Goal: Transaction & Acquisition: Purchase product/service

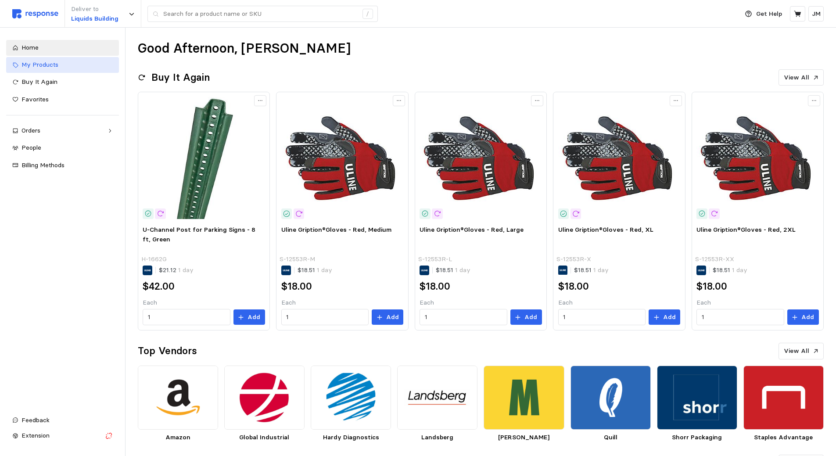
click at [50, 65] on span "My Products" at bounding box center [40, 65] width 37 height 8
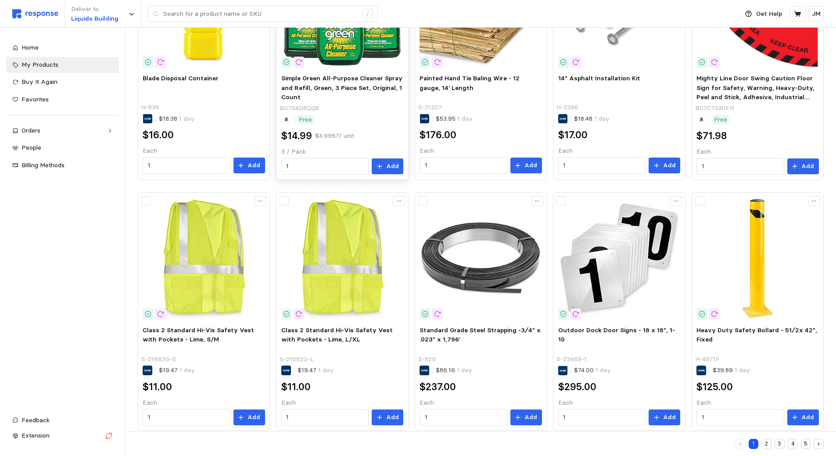
scroll to position [421, 0]
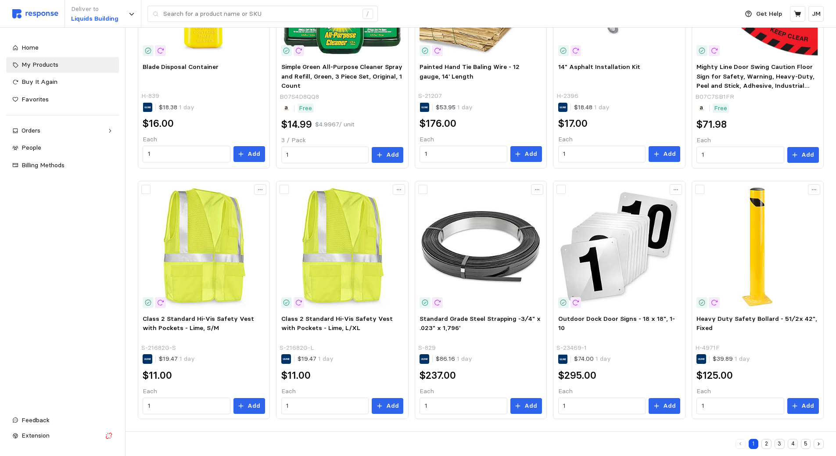
click at [764, 441] on button "2" at bounding box center [767, 444] width 10 height 10
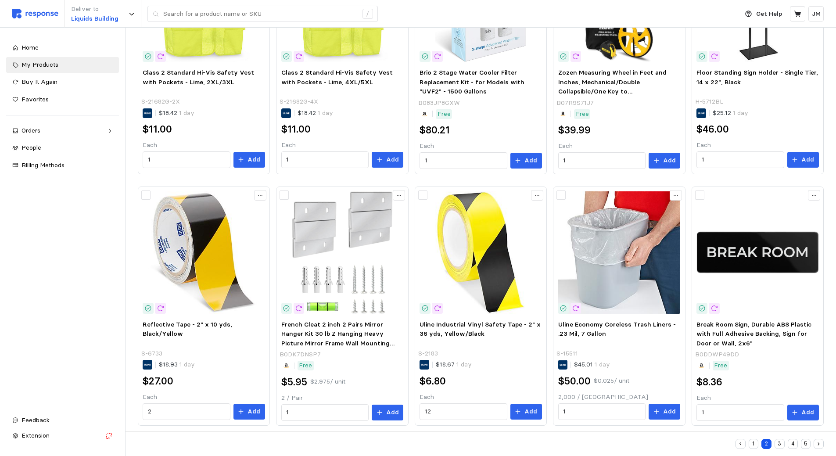
scroll to position [422, 0]
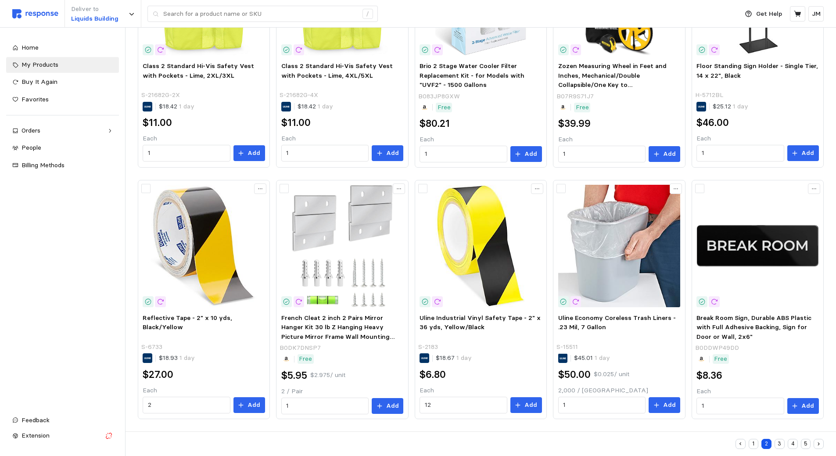
click at [777, 443] on button "3" at bounding box center [780, 444] width 10 height 10
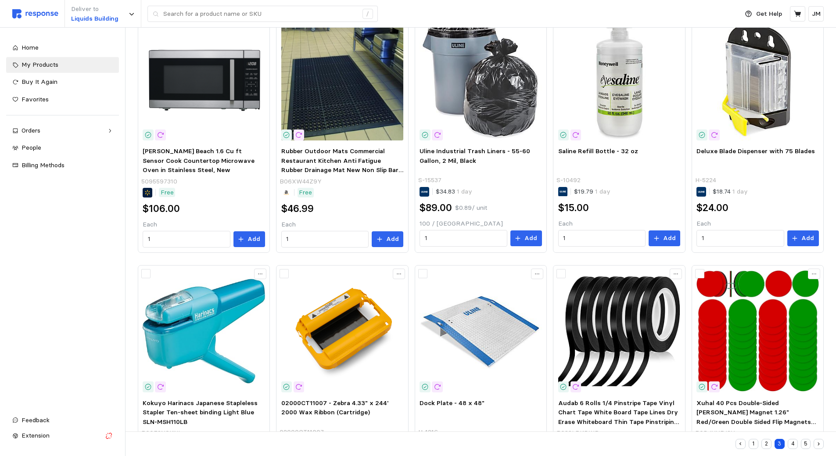
scroll to position [422, 0]
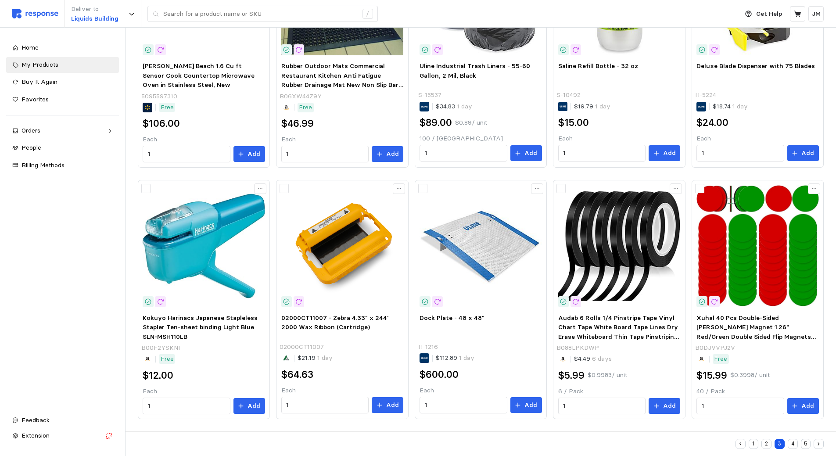
click at [793, 444] on button "4" at bounding box center [793, 444] width 10 height 10
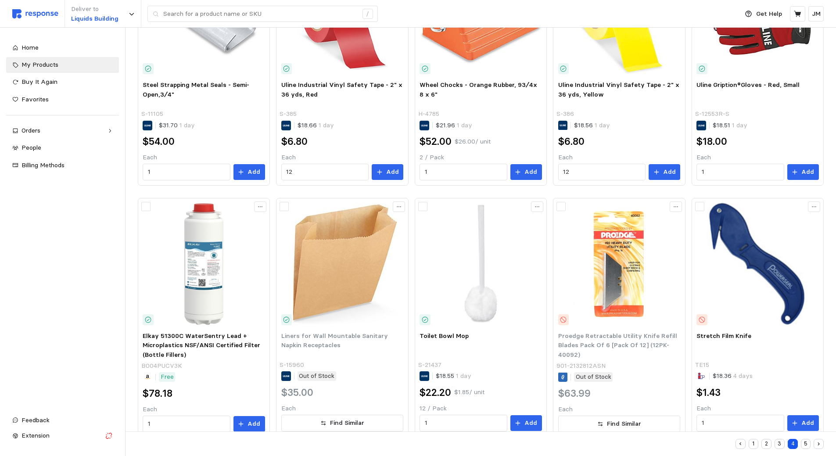
scroll to position [421, 0]
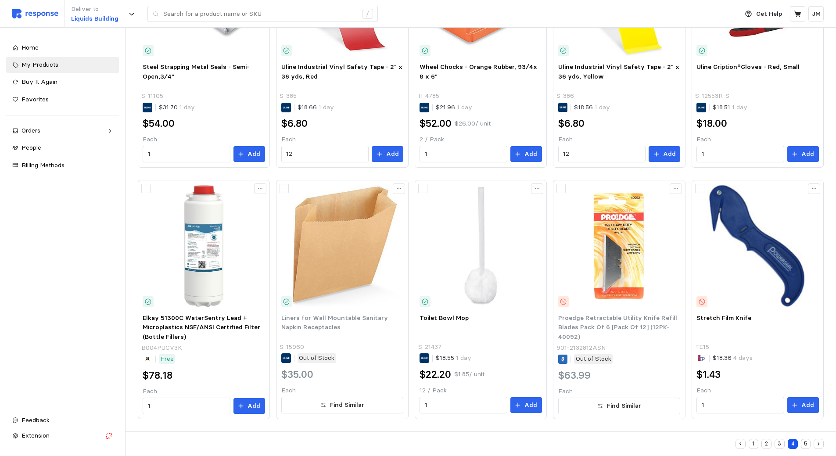
click at [804, 443] on button "5" at bounding box center [806, 444] width 10 height 10
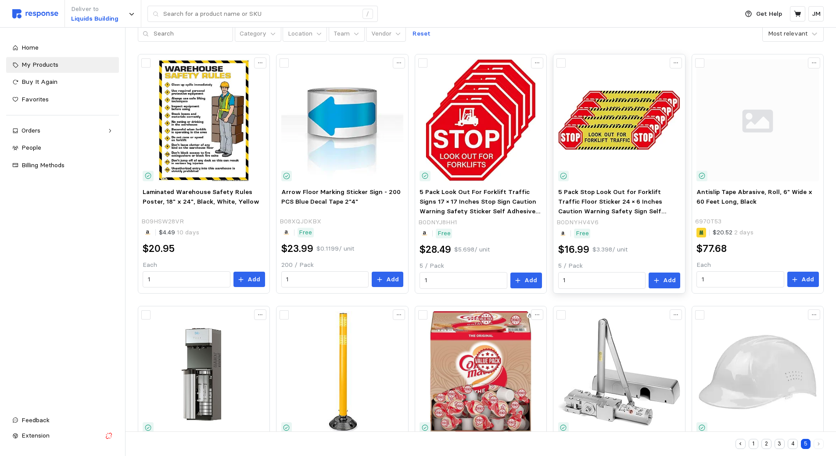
scroll to position [44, 0]
click at [260, 280] on p "Add" at bounding box center [254, 280] width 13 height 10
click at [395, 284] on p "Add" at bounding box center [392, 280] width 13 height 10
click at [526, 277] on p "Add" at bounding box center [531, 281] width 13 height 10
click at [662, 282] on button "Add" at bounding box center [665, 281] width 32 height 16
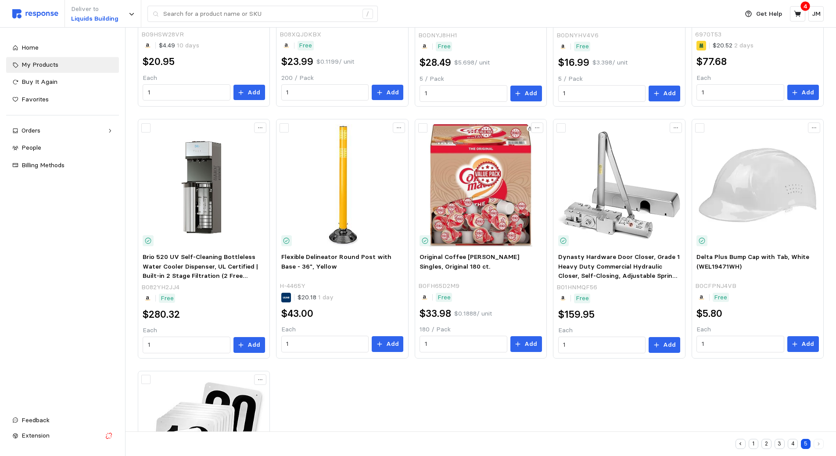
scroll to position [246, 0]
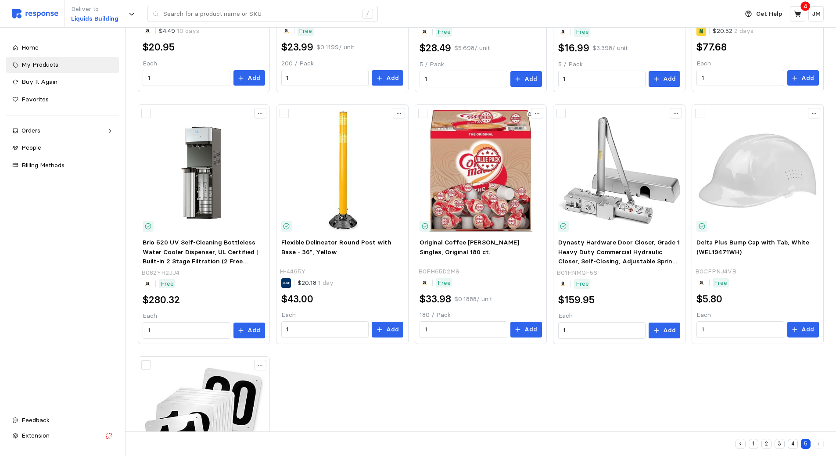
click at [792, 443] on button "4" at bounding box center [793, 444] width 10 height 10
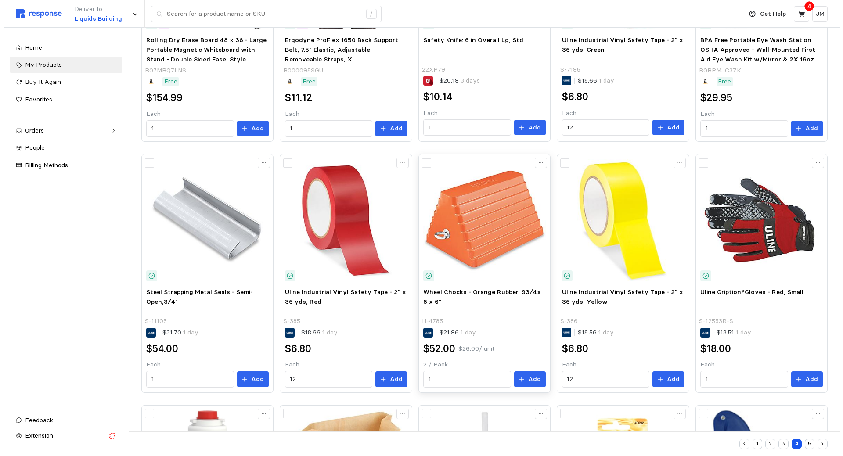
scroll to position [263, 0]
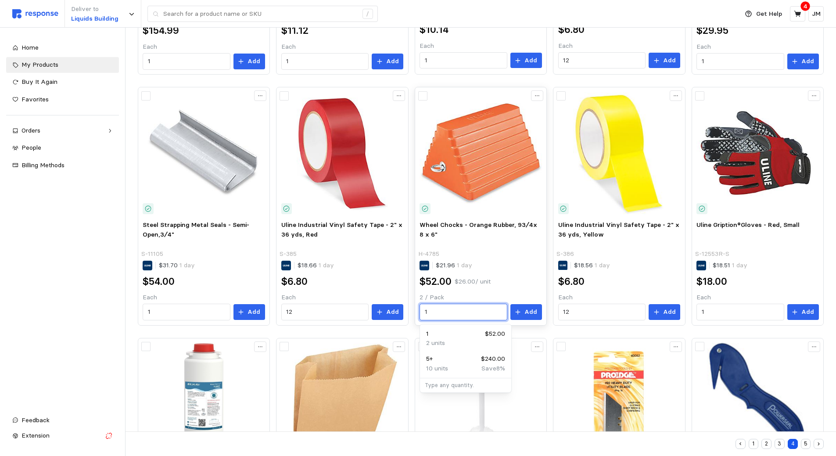
click at [483, 315] on input "1" at bounding box center [463, 312] width 77 height 16
click at [451, 363] on div "5 + $240.00" at bounding box center [465, 359] width 79 height 10
type input "5"
click at [457, 332] on div "6 $288.00" at bounding box center [465, 334] width 79 height 10
type input "6"
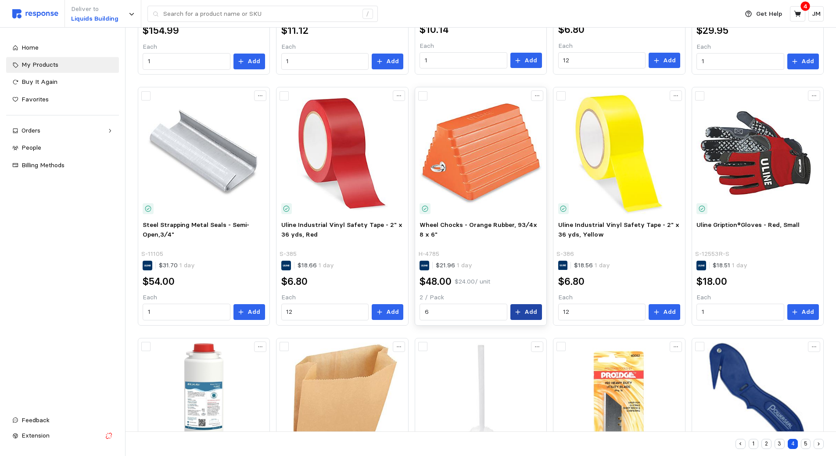
click at [519, 312] on icon at bounding box center [518, 312] width 6 height 6
click at [795, 11] on icon at bounding box center [797, 14] width 7 height 6
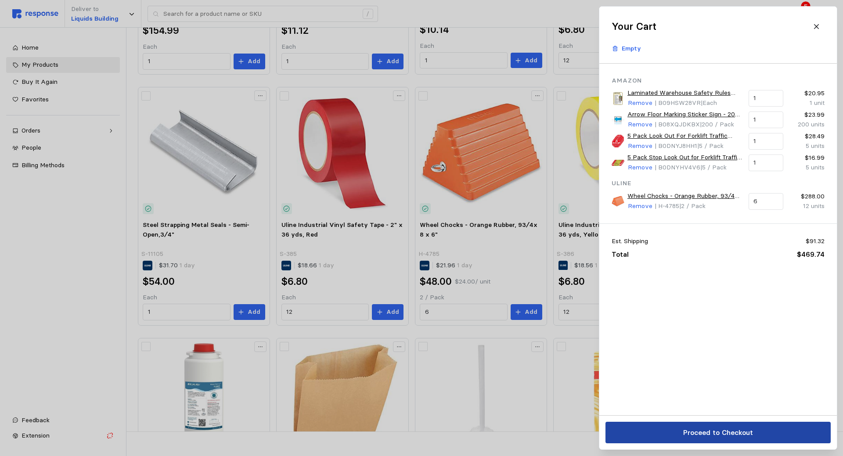
click at [717, 427] on p "Proceed to Checkout" at bounding box center [718, 432] width 70 height 11
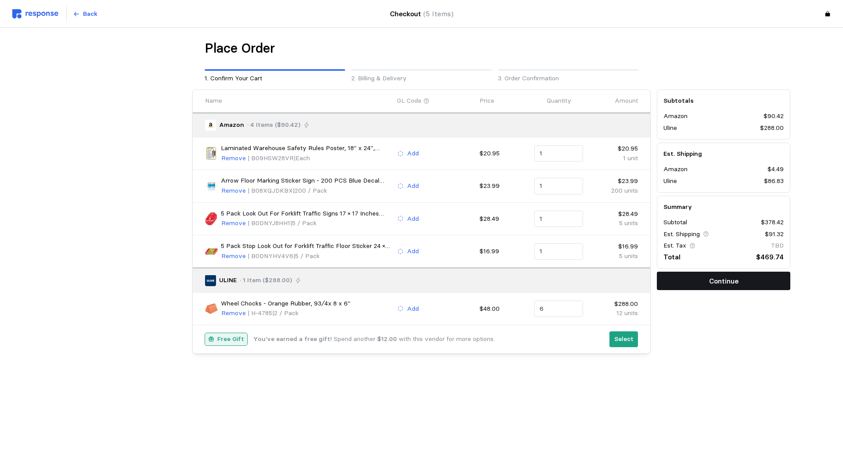
click at [714, 283] on p "Continue" at bounding box center [723, 281] width 29 height 11
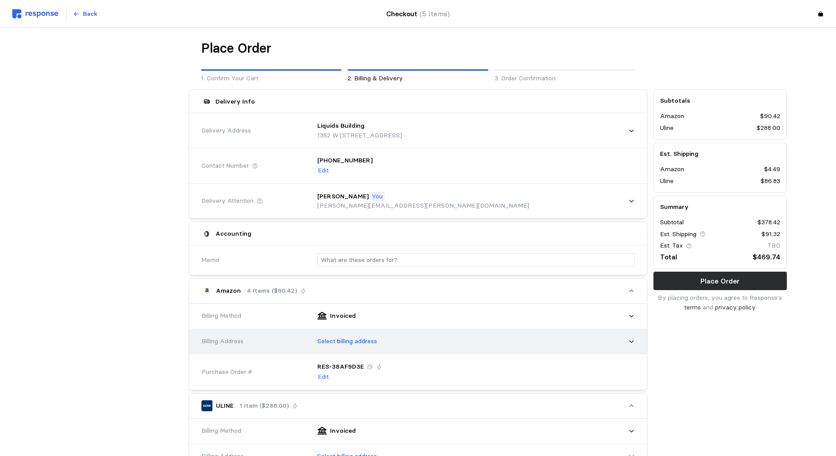
click at [629, 338] on div "Select billing address" at bounding box center [473, 342] width 324 height 22
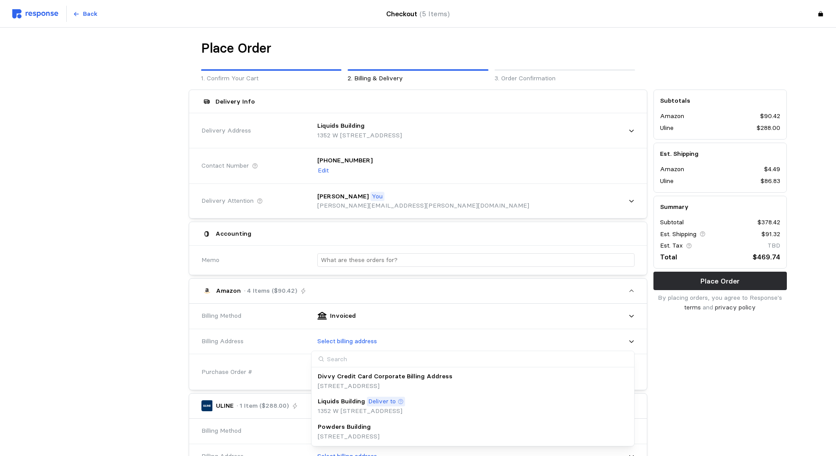
click at [453, 389] on p "[STREET_ADDRESS]" at bounding box center [385, 386] width 135 height 10
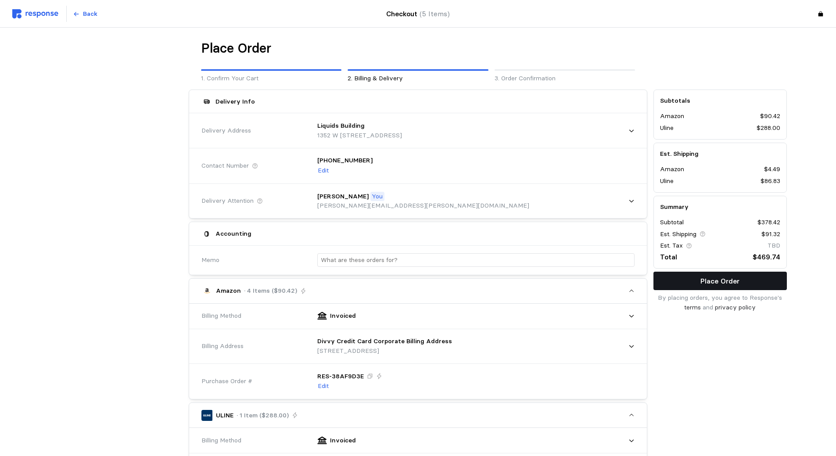
click at [713, 280] on p "Place Order" at bounding box center [720, 281] width 39 height 11
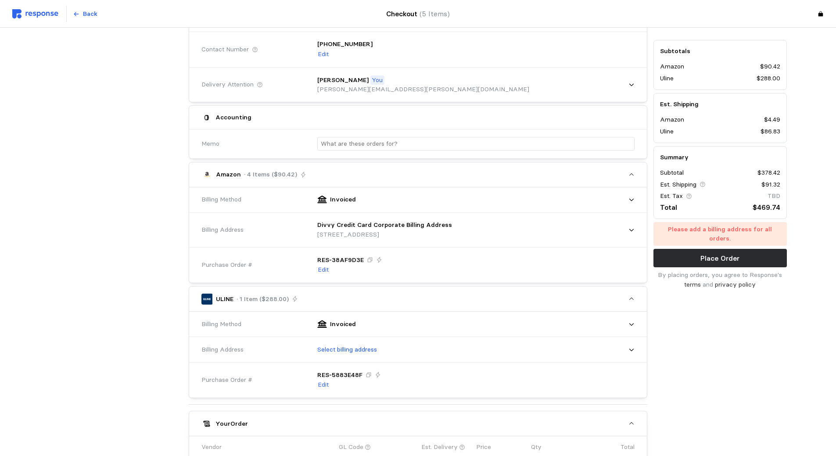
scroll to position [132, 0]
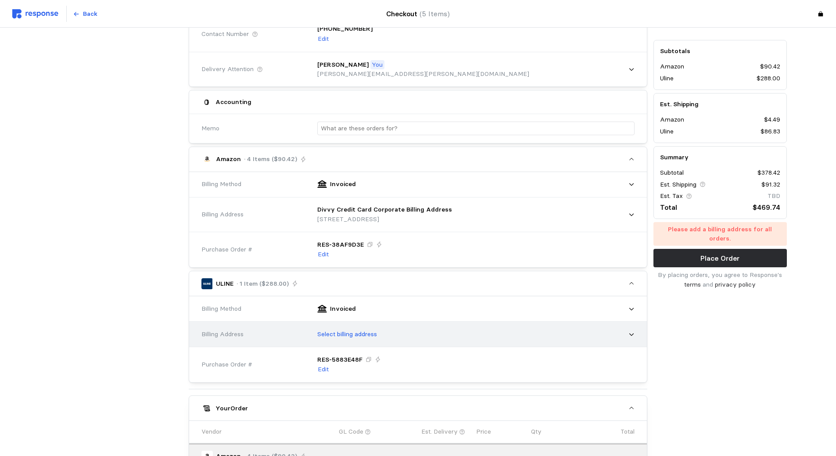
click at [634, 331] on div "Select billing address" at bounding box center [473, 335] width 324 height 22
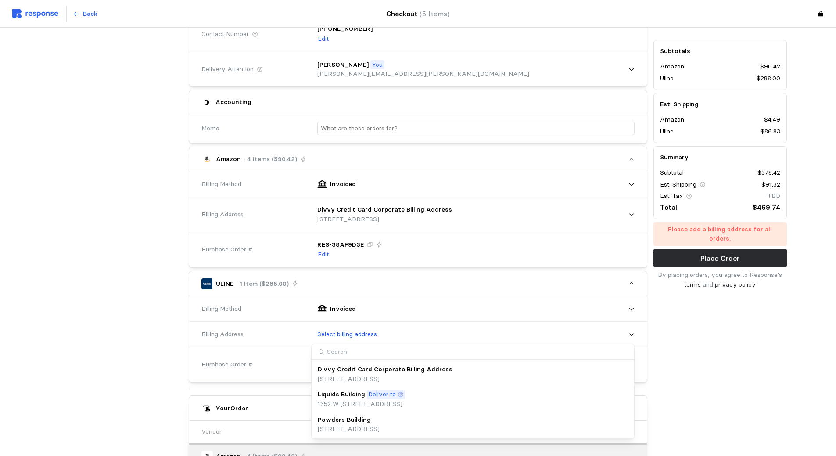
click at [609, 367] on div "Divvy Credit Card Corporate Billing Address [STREET_ADDRESS]" at bounding box center [473, 374] width 310 height 19
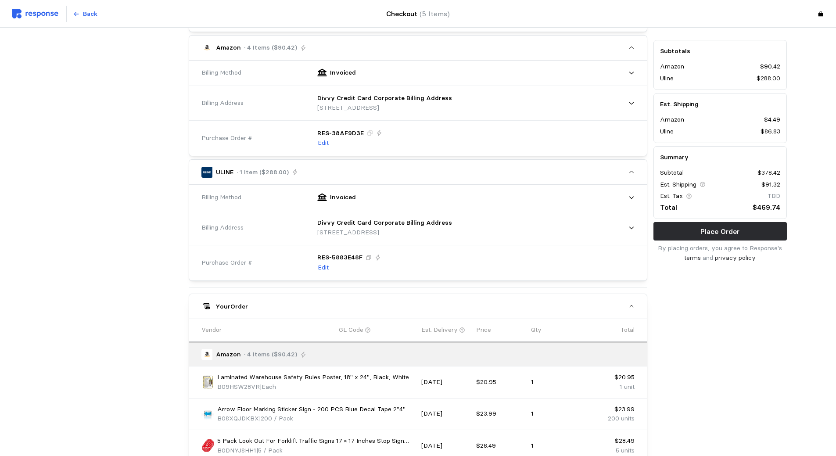
scroll to position [263, 0]
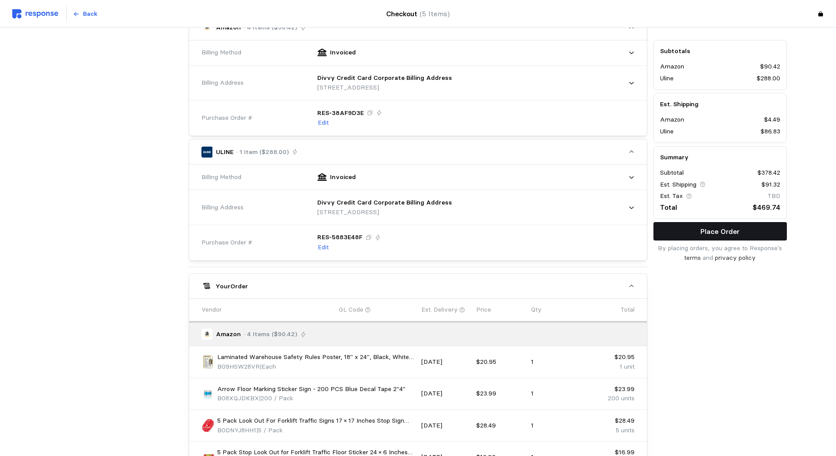
click at [725, 233] on p "Place Order" at bounding box center [720, 231] width 39 height 11
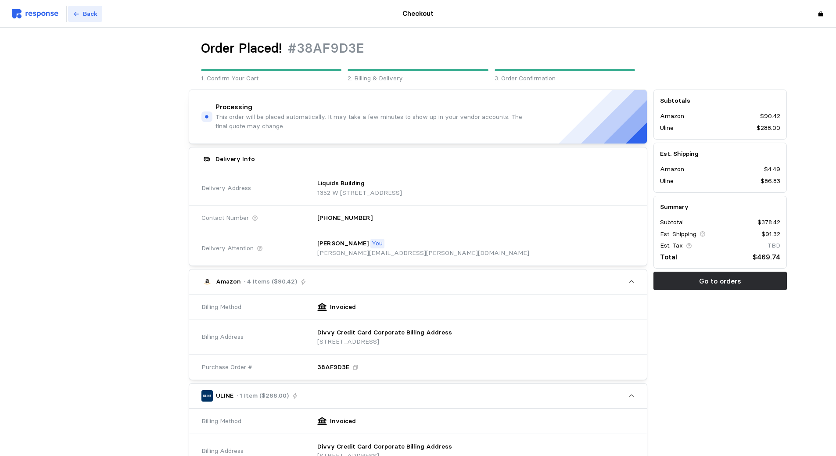
click at [93, 16] on p "Back" at bounding box center [90, 14] width 14 height 10
